Goal: Find specific page/section: Find specific page/section

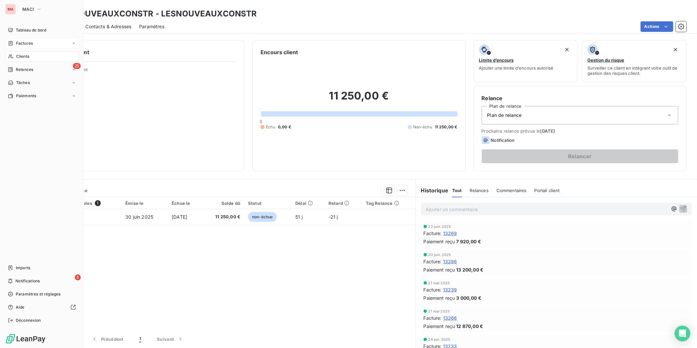
click at [16, 40] on span "Factures" at bounding box center [24, 43] width 17 height 6
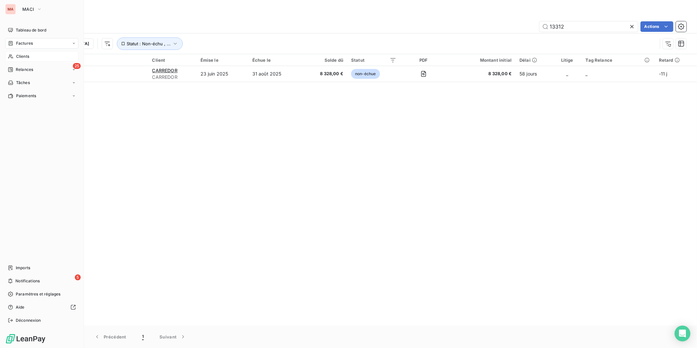
drag, startPoint x: 14, startPoint y: 41, endPoint x: 23, endPoint y: 41, distance: 8.5
click at [16, 54] on span "Clients" at bounding box center [22, 57] width 13 height 6
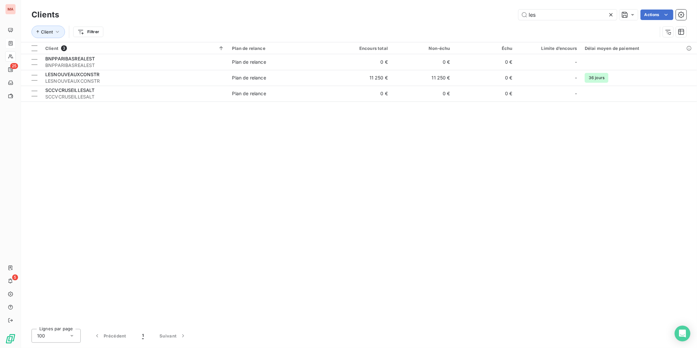
drag, startPoint x: 555, startPoint y: 14, endPoint x: 488, endPoint y: 14, distance: 67.0
click at [488, 14] on div "les Actions" at bounding box center [377, 15] width 620 height 11
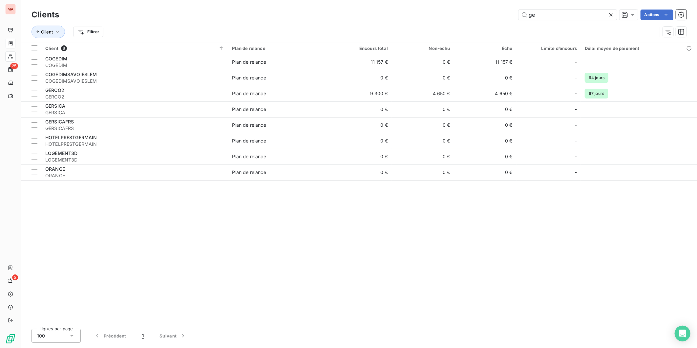
type input "g"
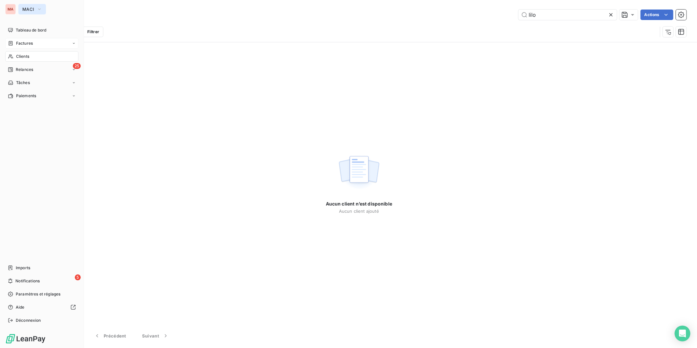
click at [37, 7] on icon "button" at bounding box center [39, 9] width 5 height 7
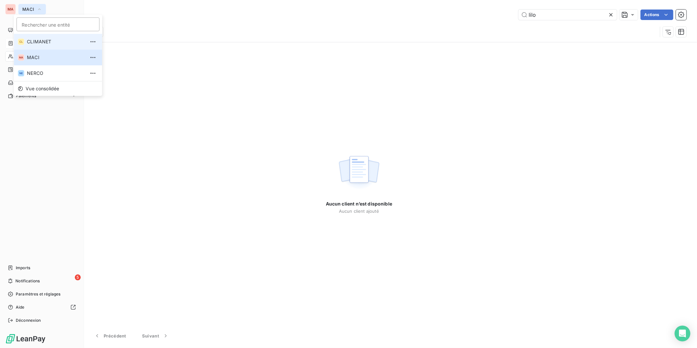
click at [27, 38] on span "CLIMANET" at bounding box center [56, 41] width 58 height 7
type input "telmma"
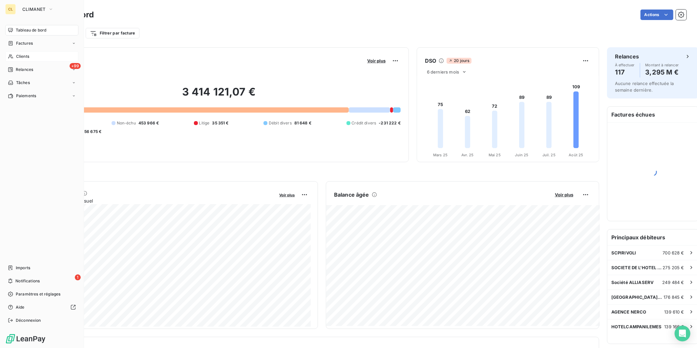
click at [17, 54] on span "Clients" at bounding box center [22, 57] width 13 height 6
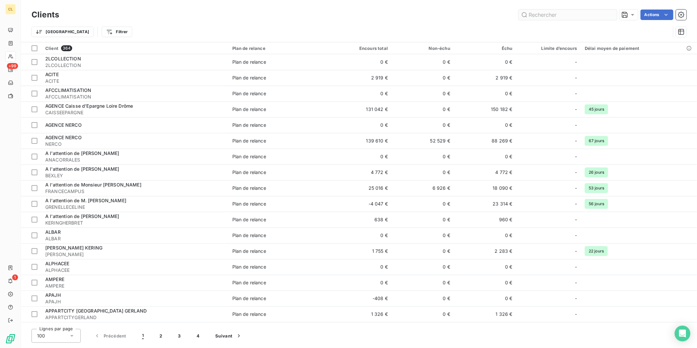
click at [565, 14] on input "text" at bounding box center [568, 15] width 98 height 11
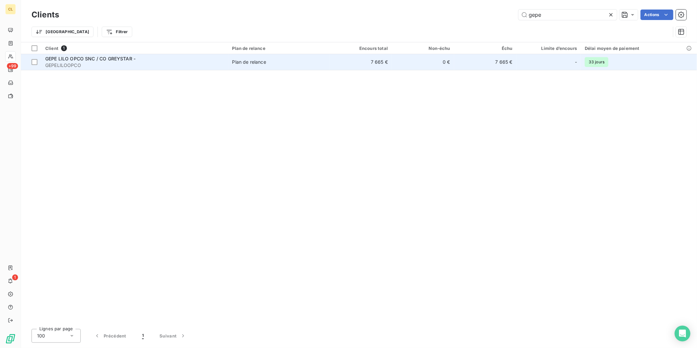
type input "gepe"
click at [106, 62] on span "GEPELILOOPCO" at bounding box center [134, 65] width 179 height 7
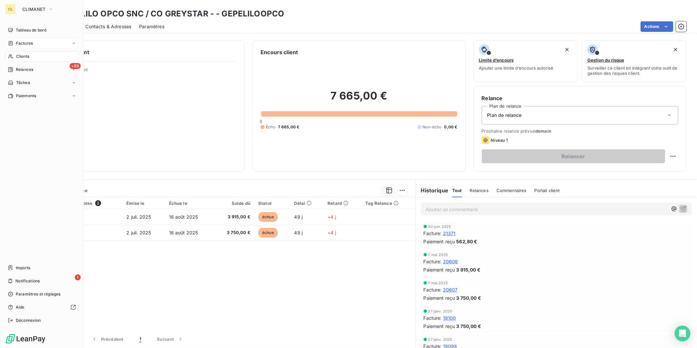
click at [22, 40] on span "Factures" at bounding box center [24, 43] width 17 height 6
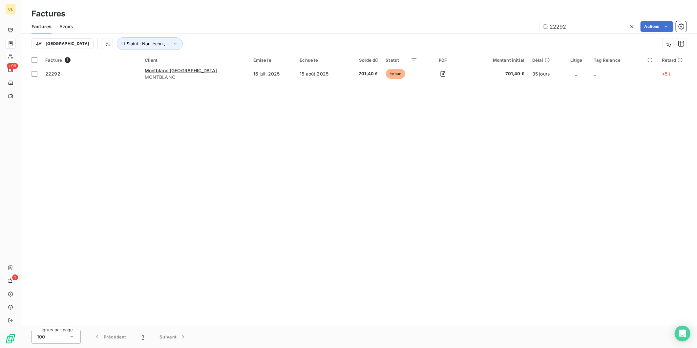
drag, startPoint x: 581, startPoint y: 20, endPoint x: 523, endPoint y: 19, distance: 58.4
click at [523, 21] on div "22292 Actions" at bounding box center [384, 26] width 606 height 11
drag, startPoint x: 579, startPoint y: 23, endPoint x: 515, endPoint y: 19, distance: 64.5
click at [515, 21] on div "22252 Actions" at bounding box center [384, 26] width 606 height 11
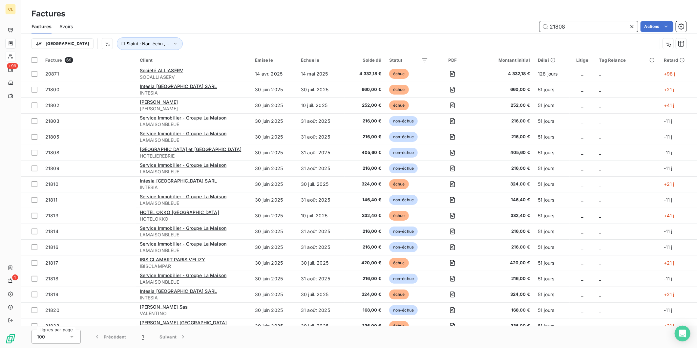
type input "21808"
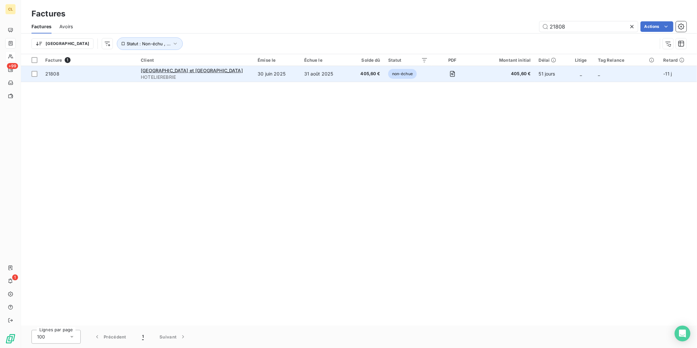
click at [166, 66] on td "[GEOGRAPHIC_DATA] et Bretagne HOTELIEREBRIE" at bounding box center [195, 74] width 117 height 16
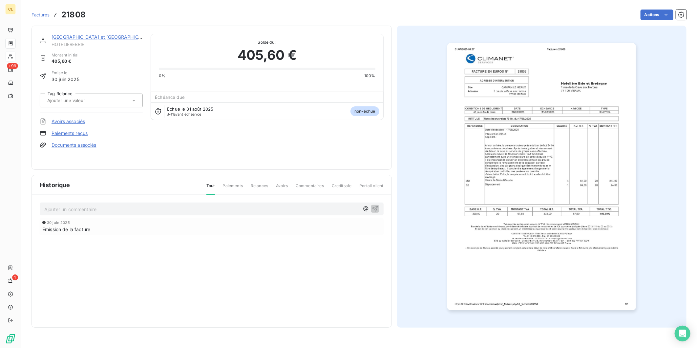
click at [37, 12] on span "Factures" at bounding box center [41, 14] width 18 height 5
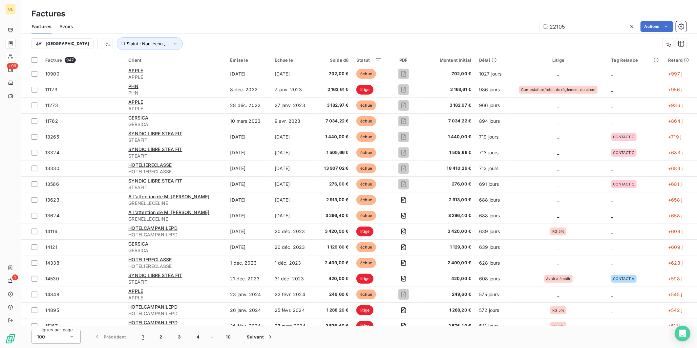
type input "22105"
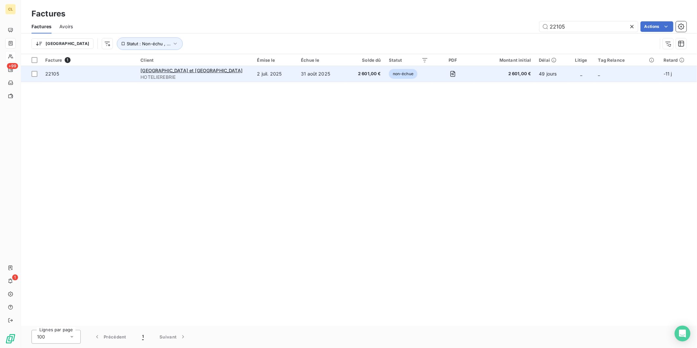
click at [178, 66] on td "[GEOGRAPHIC_DATA] et Bretagne HOTELIEREBRIE" at bounding box center [195, 74] width 117 height 16
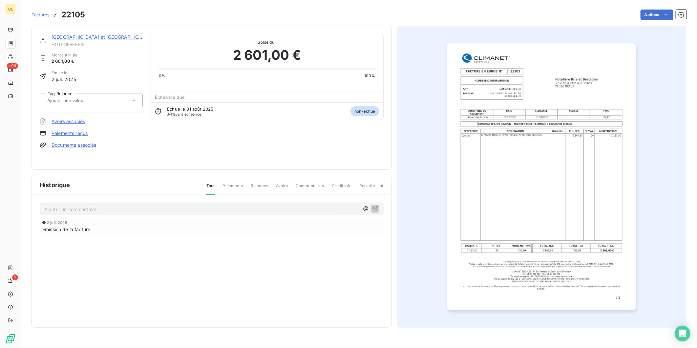
click at [88, 34] on link "[GEOGRAPHIC_DATA] et [GEOGRAPHIC_DATA]" at bounding box center [103, 37] width 103 height 6
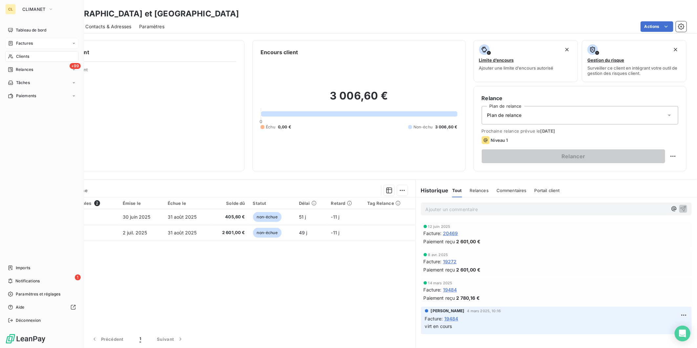
click at [17, 40] on span "Factures" at bounding box center [24, 43] width 17 height 6
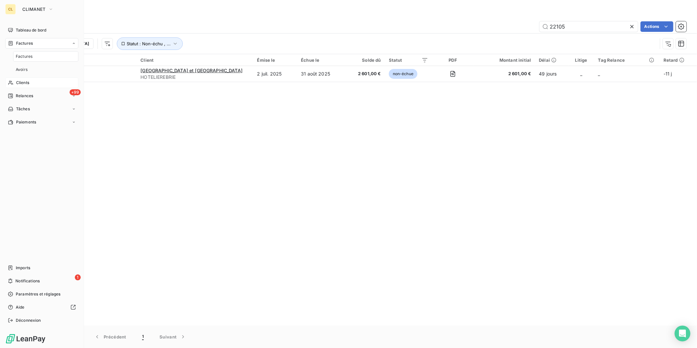
click at [20, 40] on span "Factures" at bounding box center [24, 43] width 17 height 6
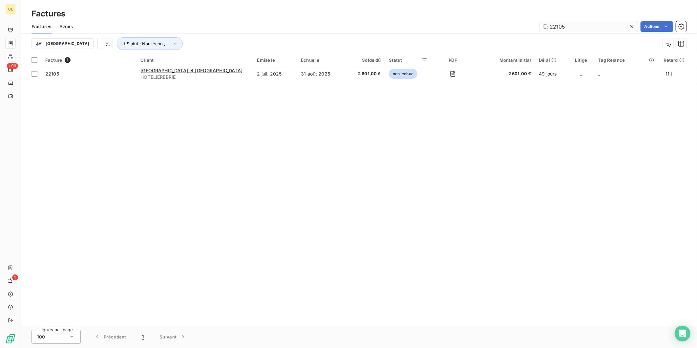
drag, startPoint x: 583, startPoint y: 17, endPoint x: 570, endPoint y: 19, distance: 12.9
click at [571, 21] on div "22105" at bounding box center [589, 26] width 98 height 11
drag, startPoint x: 570, startPoint y: 21, endPoint x: 527, endPoint y: 21, distance: 43.0
click at [527, 21] on div "22105 Actions" at bounding box center [384, 26] width 606 height 11
type input "21796"
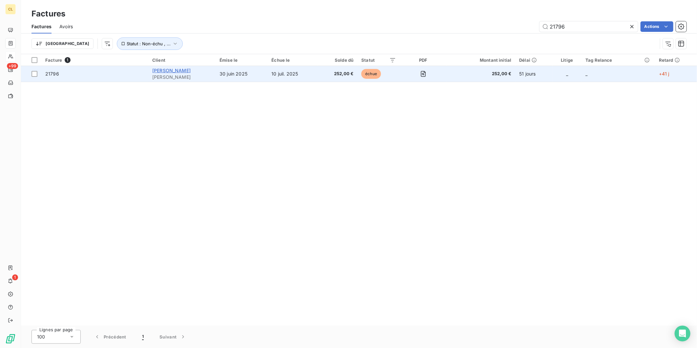
click at [176, 68] on span "[PERSON_NAME]" at bounding box center [171, 71] width 38 height 6
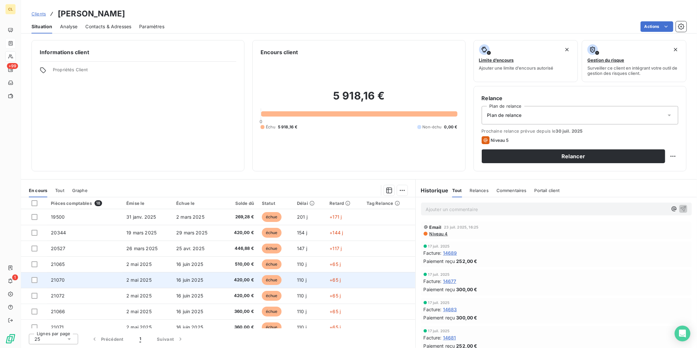
scroll to position [57, 0]
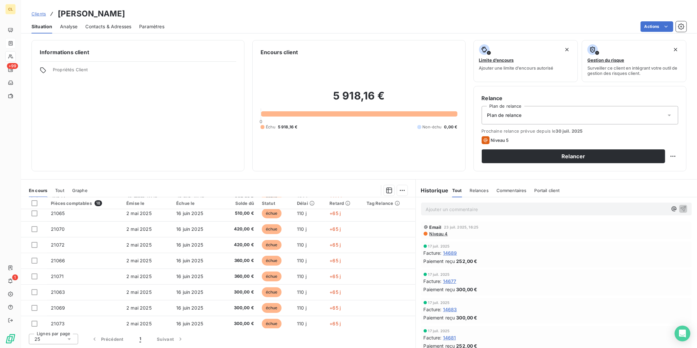
scroll to position [57, 0]
